Goal: Navigation & Orientation: Find specific page/section

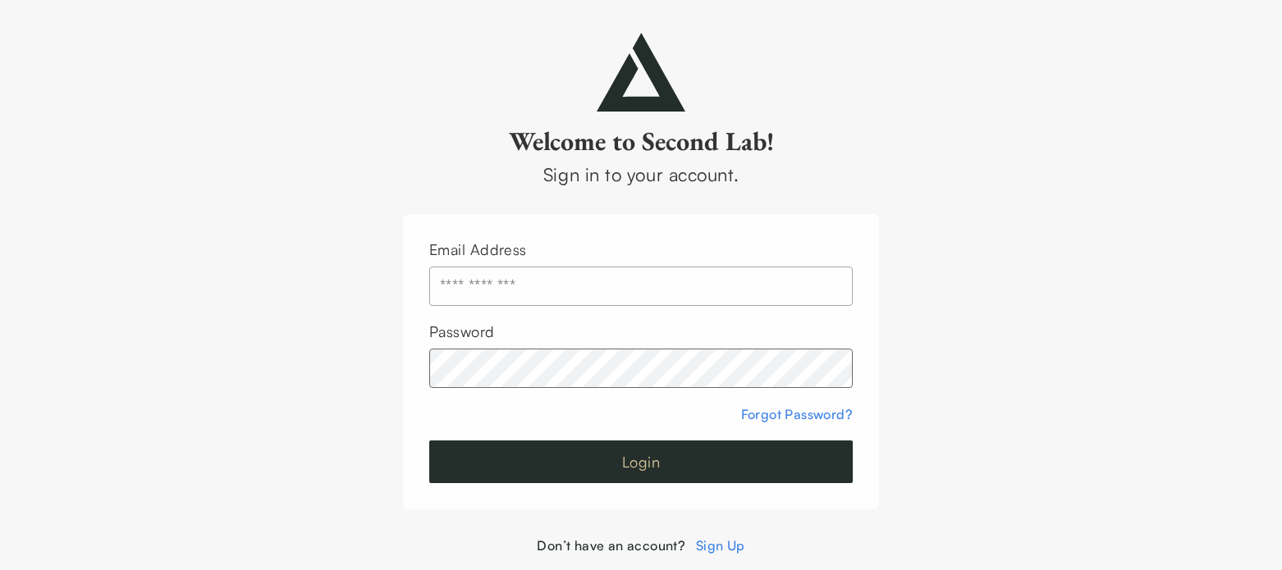
type input "**********"
click at [645, 462] on button "Login" at bounding box center [641, 462] width 424 height 43
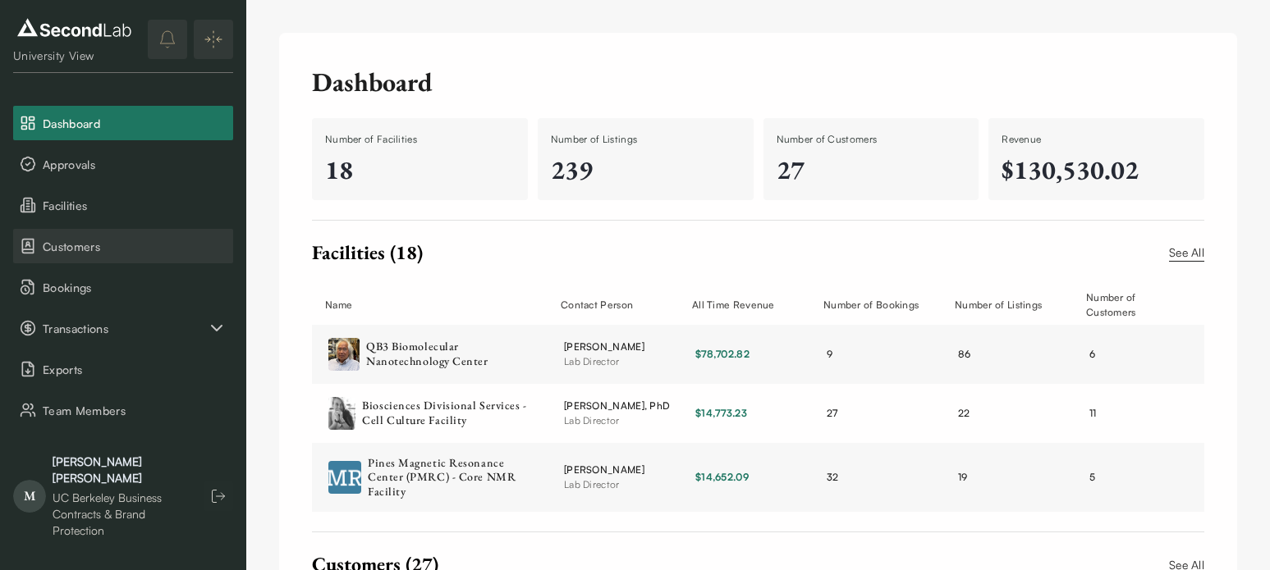
click at [83, 247] on span "Customers" at bounding box center [135, 246] width 184 height 17
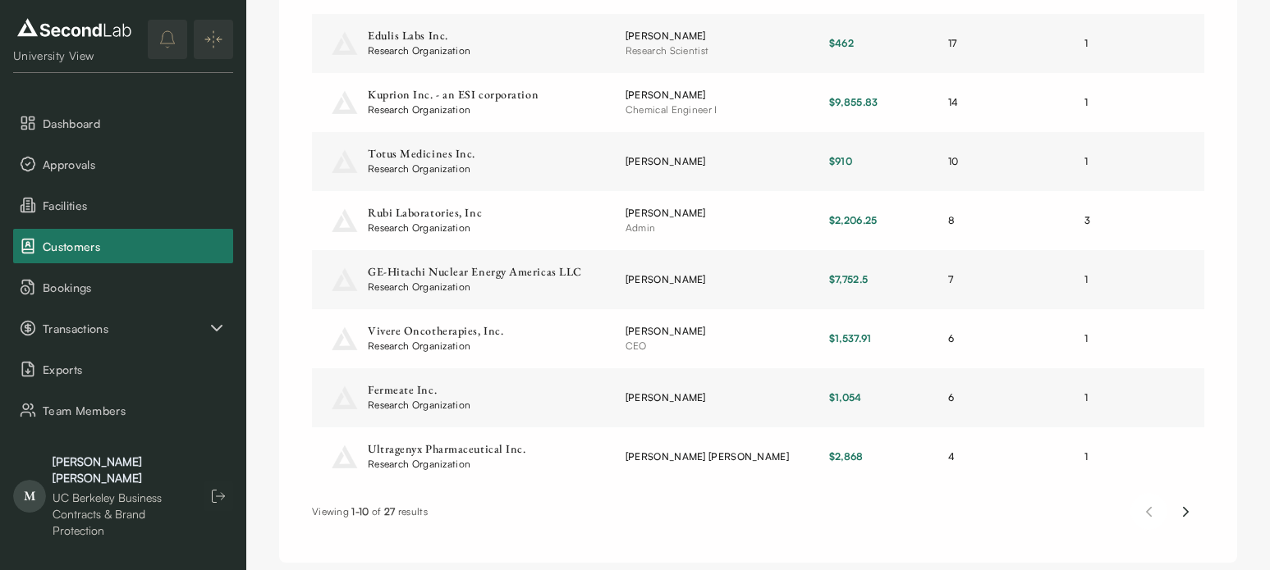
scroll to position [351, 0]
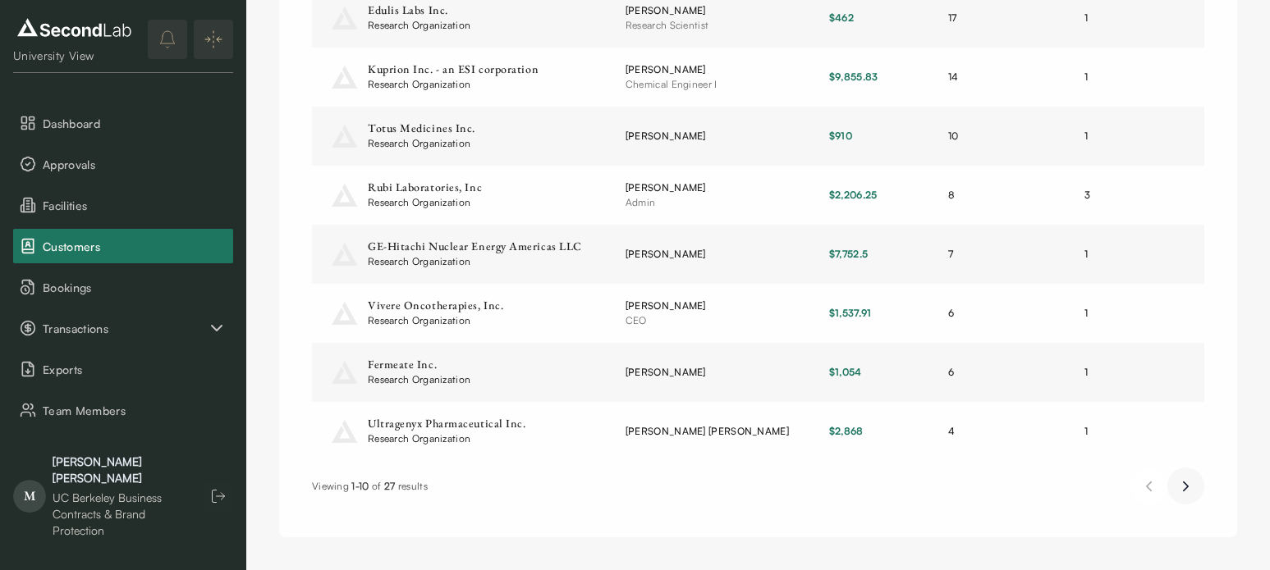
click at [1184, 483] on icon "Next page" at bounding box center [1186, 487] width 4 height 9
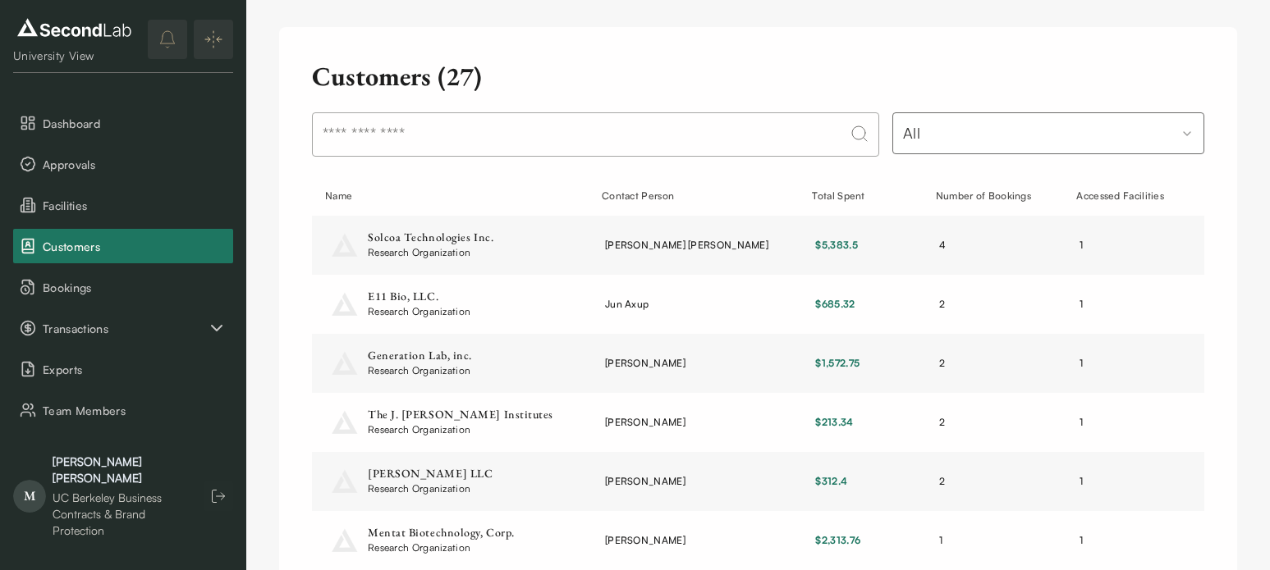
scroll to position [0, 0]
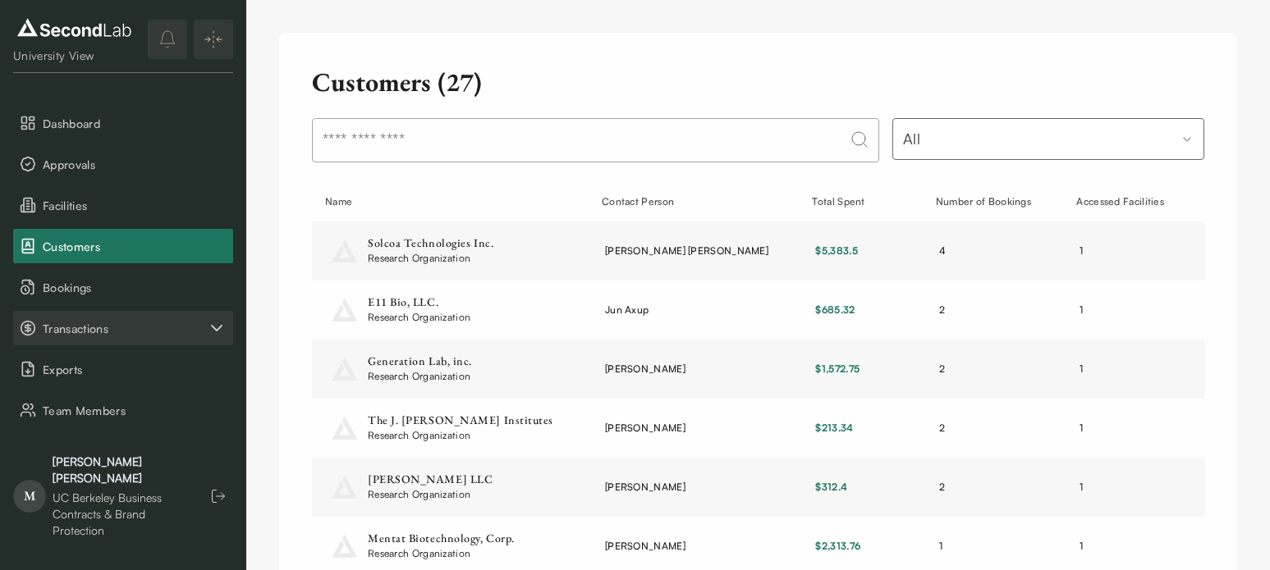
click at [217, 325] on icon "Transactions" at bounding box center [217, 328] width 20 height 20
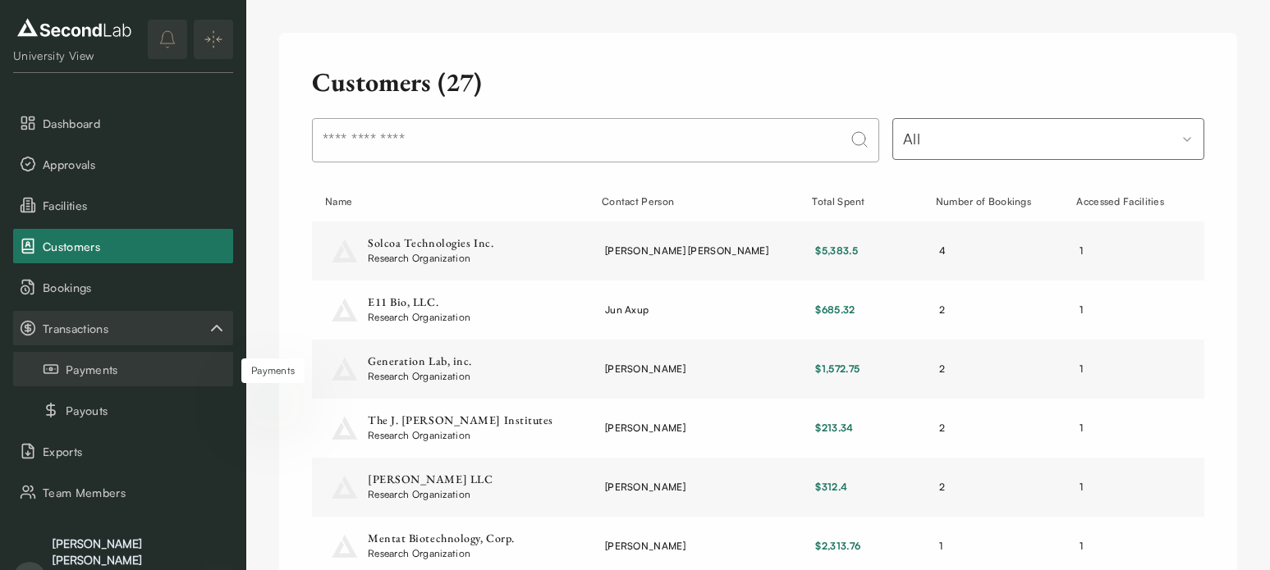
click at [116, 371] on button "Payments" at bounding box center [123, 369] width 220 height 34
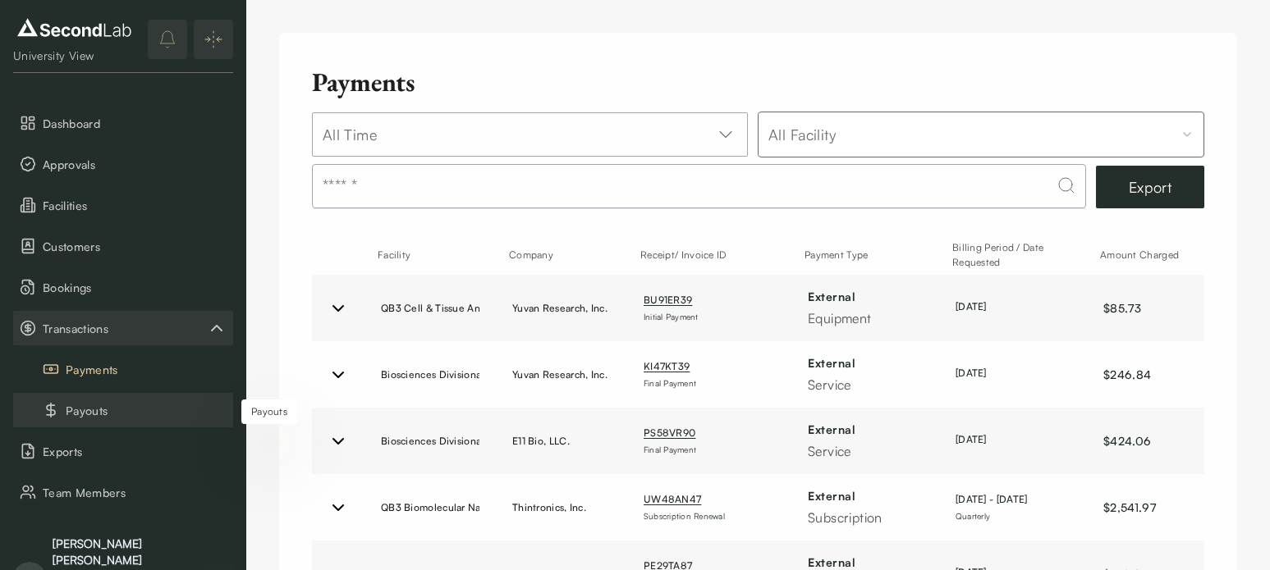
click at [97, 409] on button "Payouts" at bounding box center [123, 410] width 220 height 34
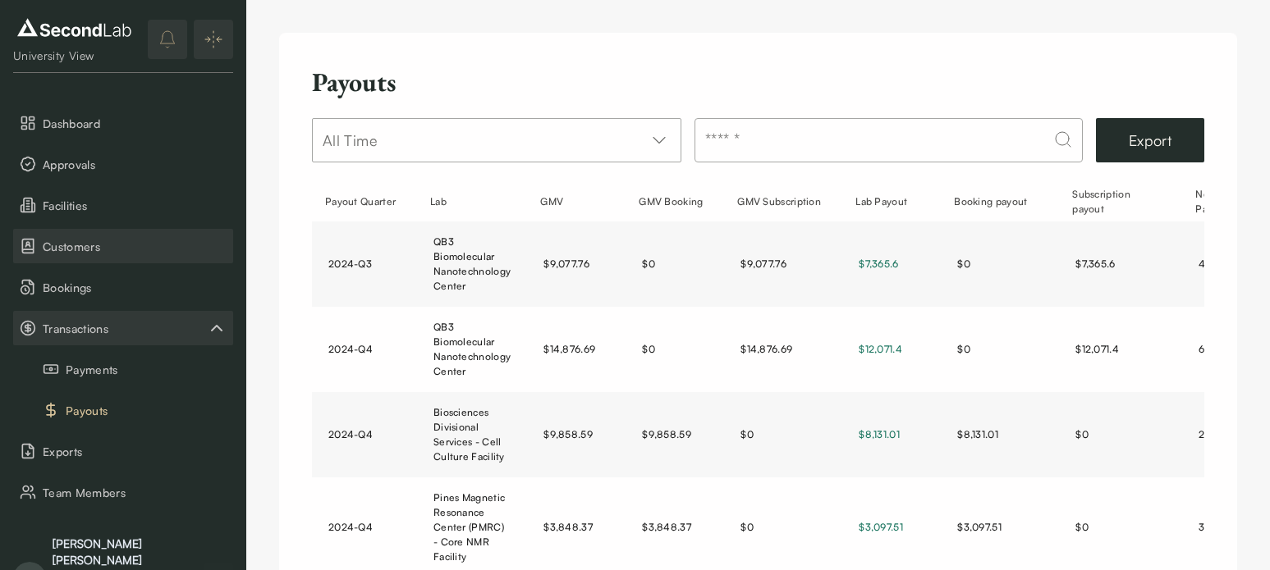
click at [83, 245] on span "Customers" at bounding box center [135, 246] width 184 height 17
